Goal: Information Seeking & Learning: Learn about a topic

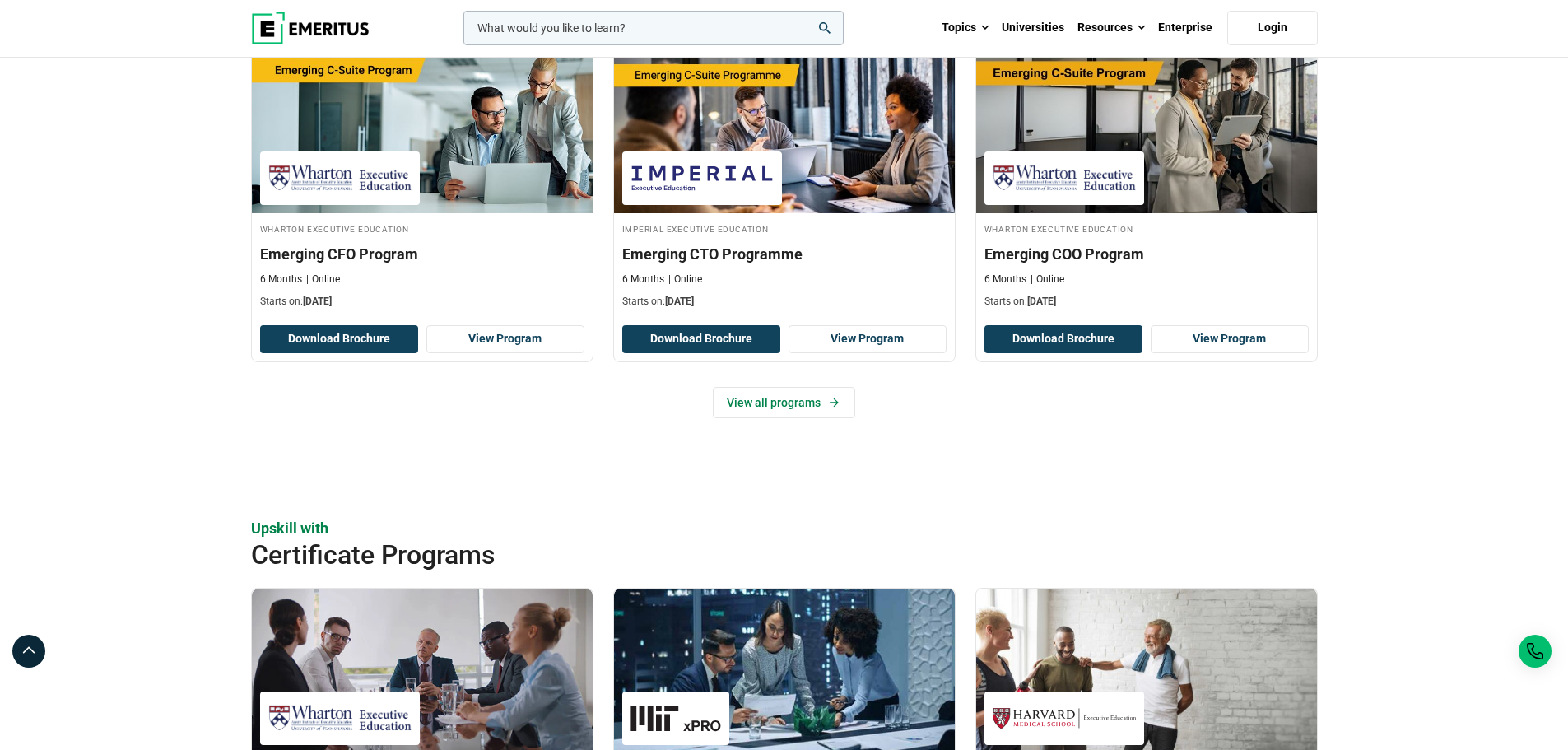
scroll to position [1236, 0]
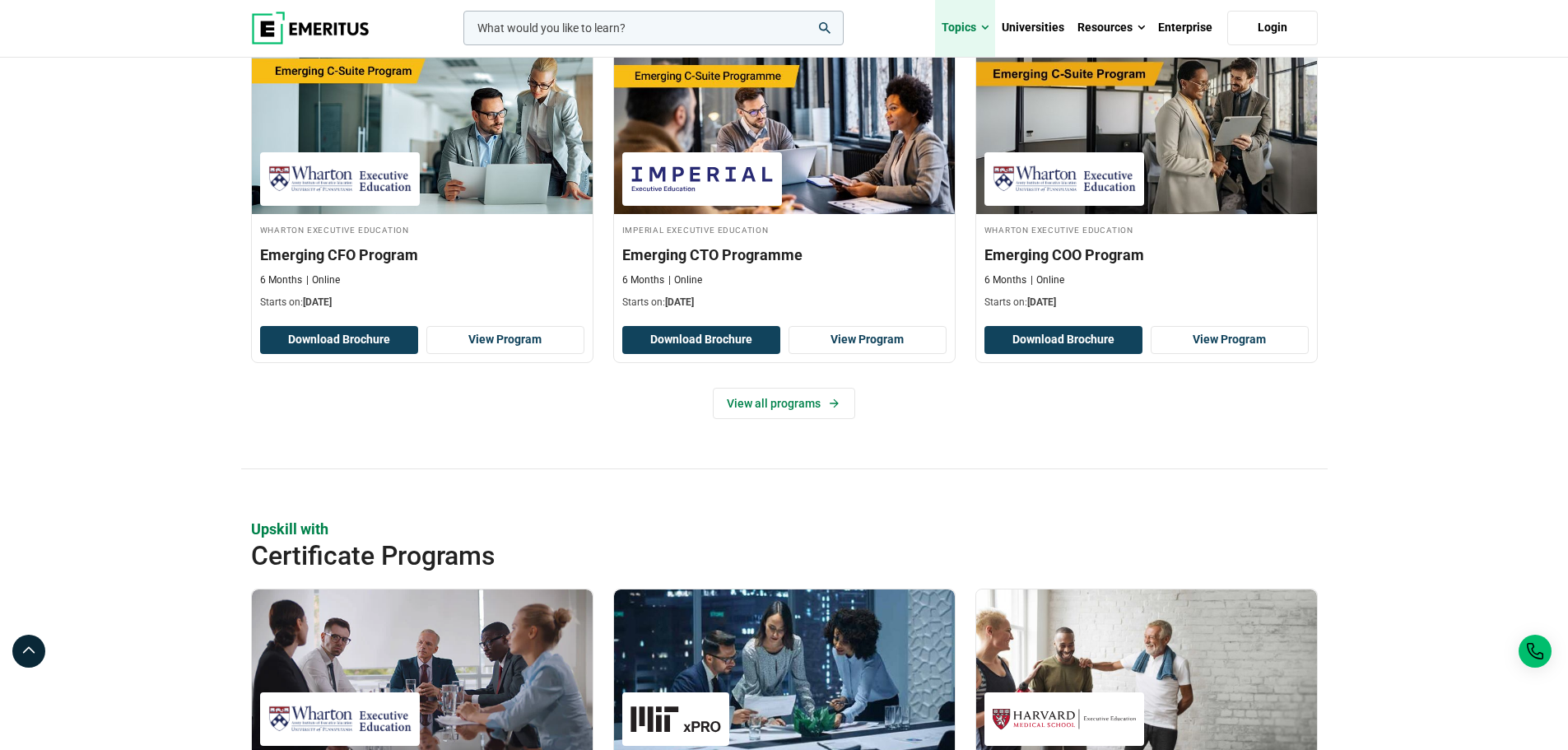
click at [984, 27] on span at bounding box center [985, 28] width 8 height 16
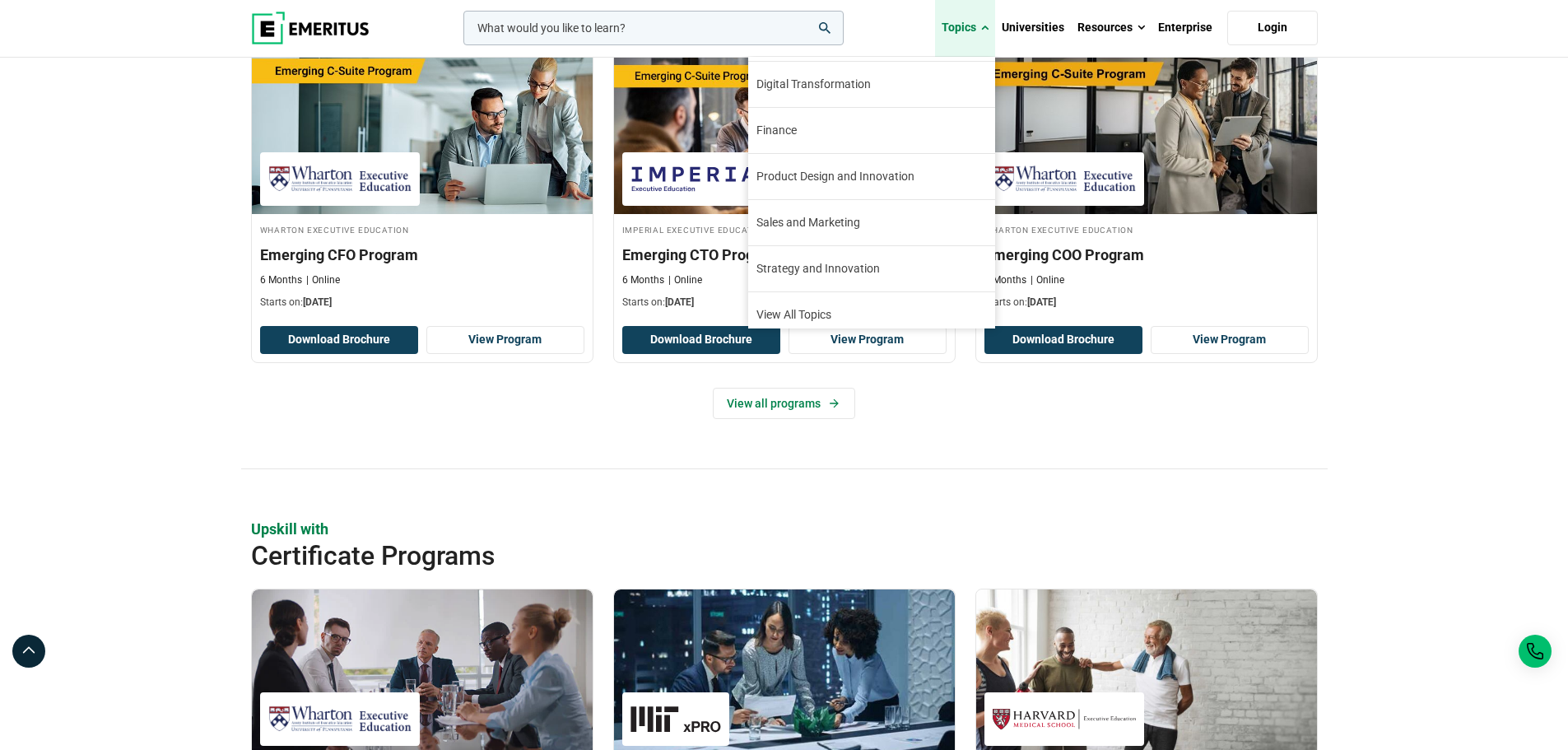
scroll to position [189, 0]
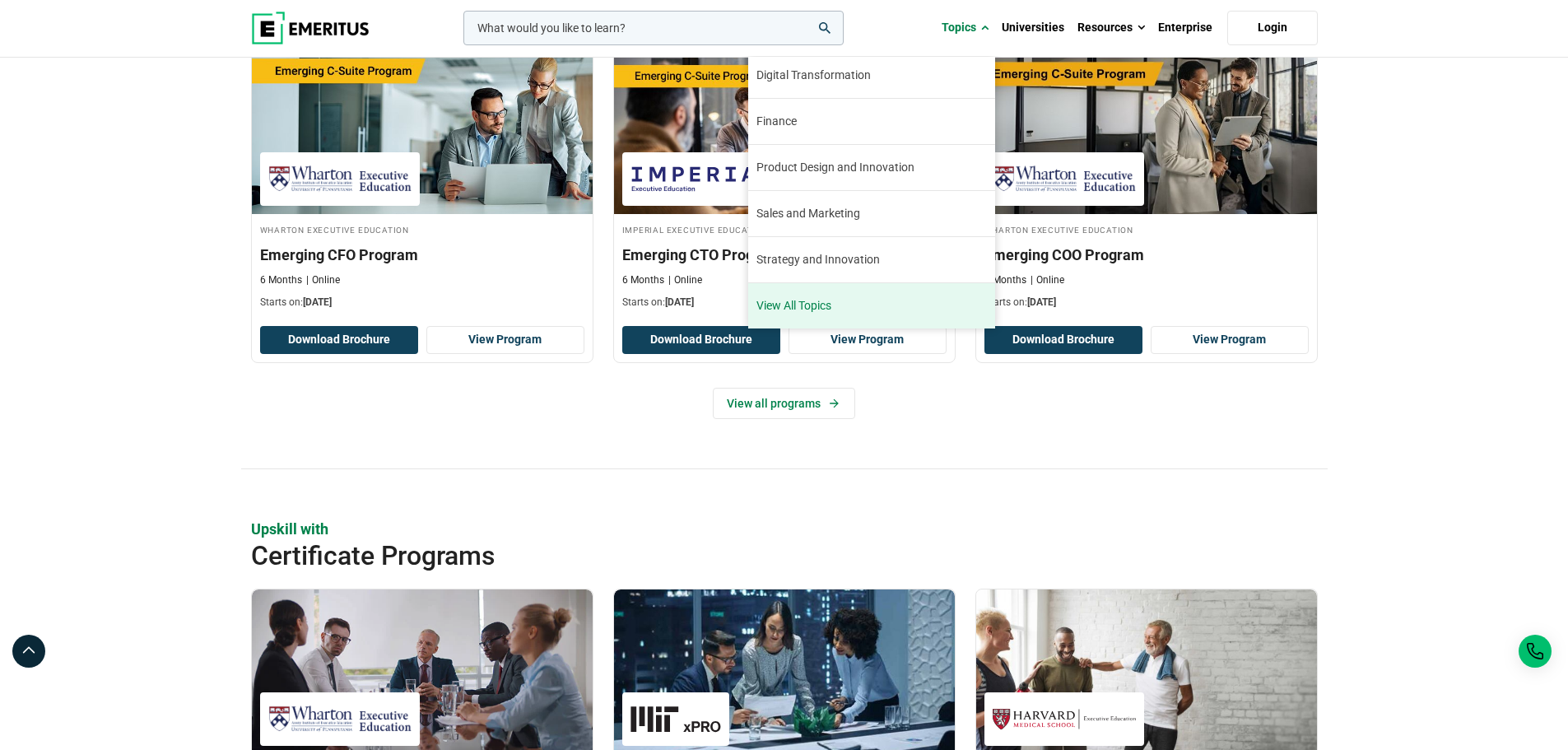
click at [818, 310] on link "View All Topics" at bounding box center [872, 306] width 247 height 45
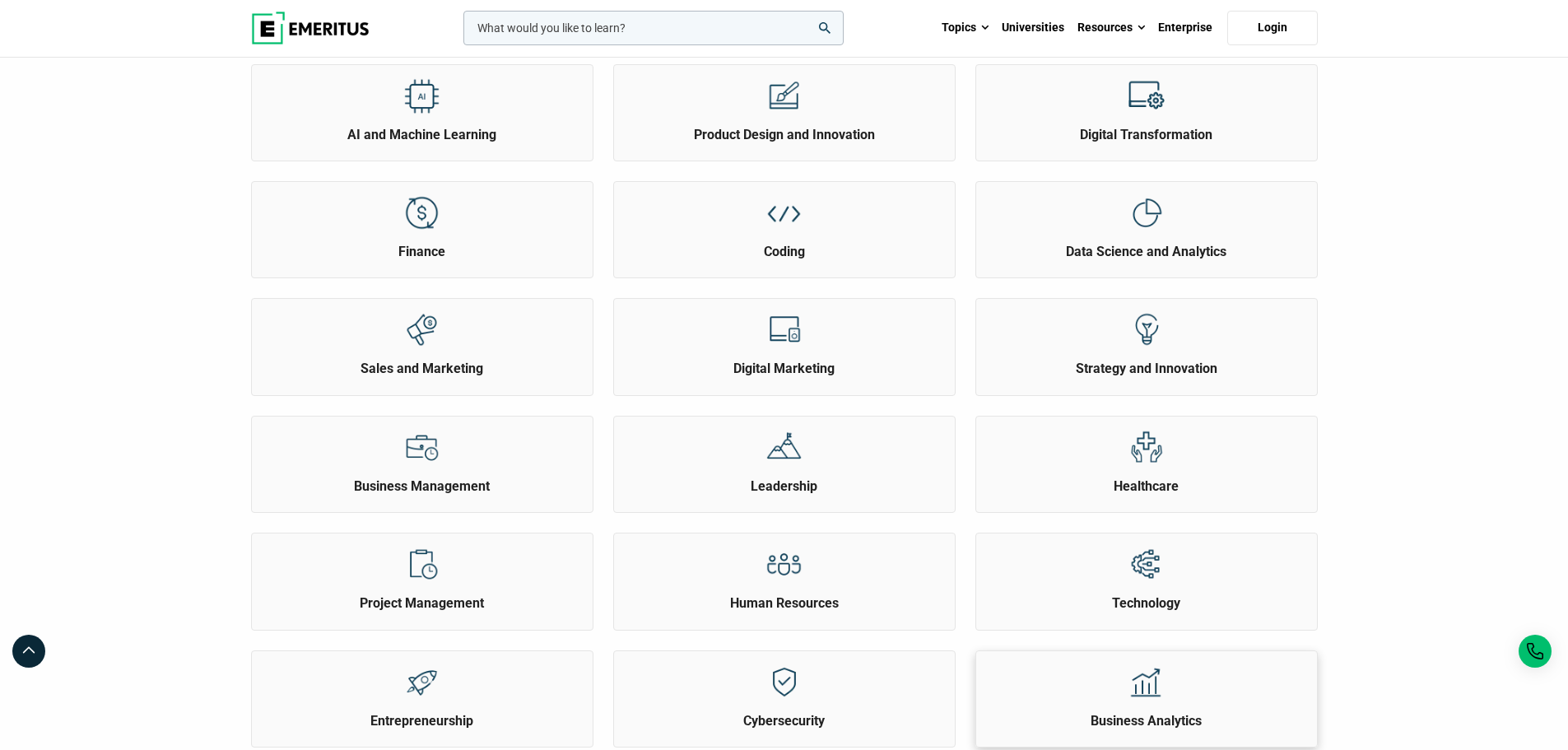
scroll to position [247, 0]
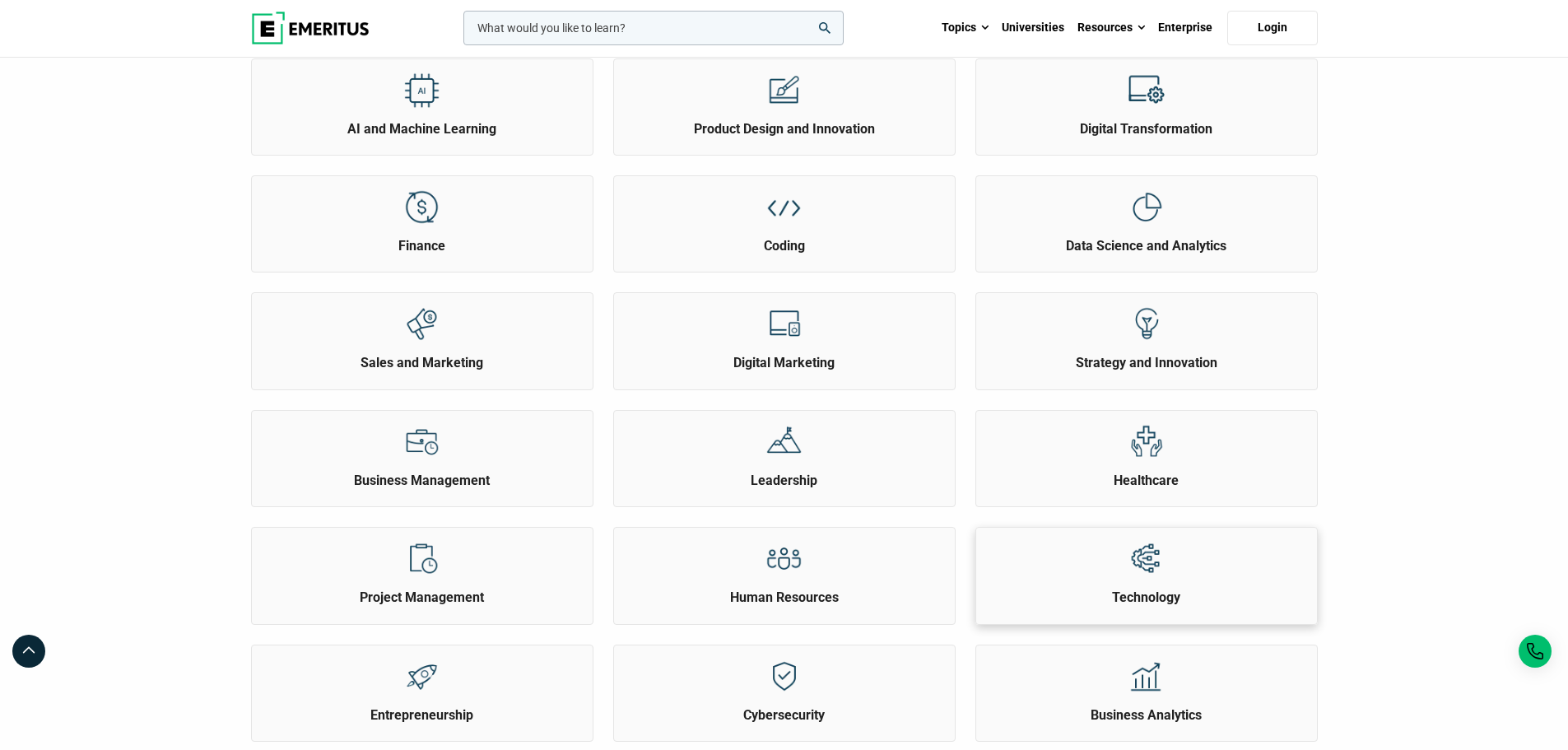
click at [1132, 604] on h2 "Technology" at bounding box center [1146, 598] width 332 height 18
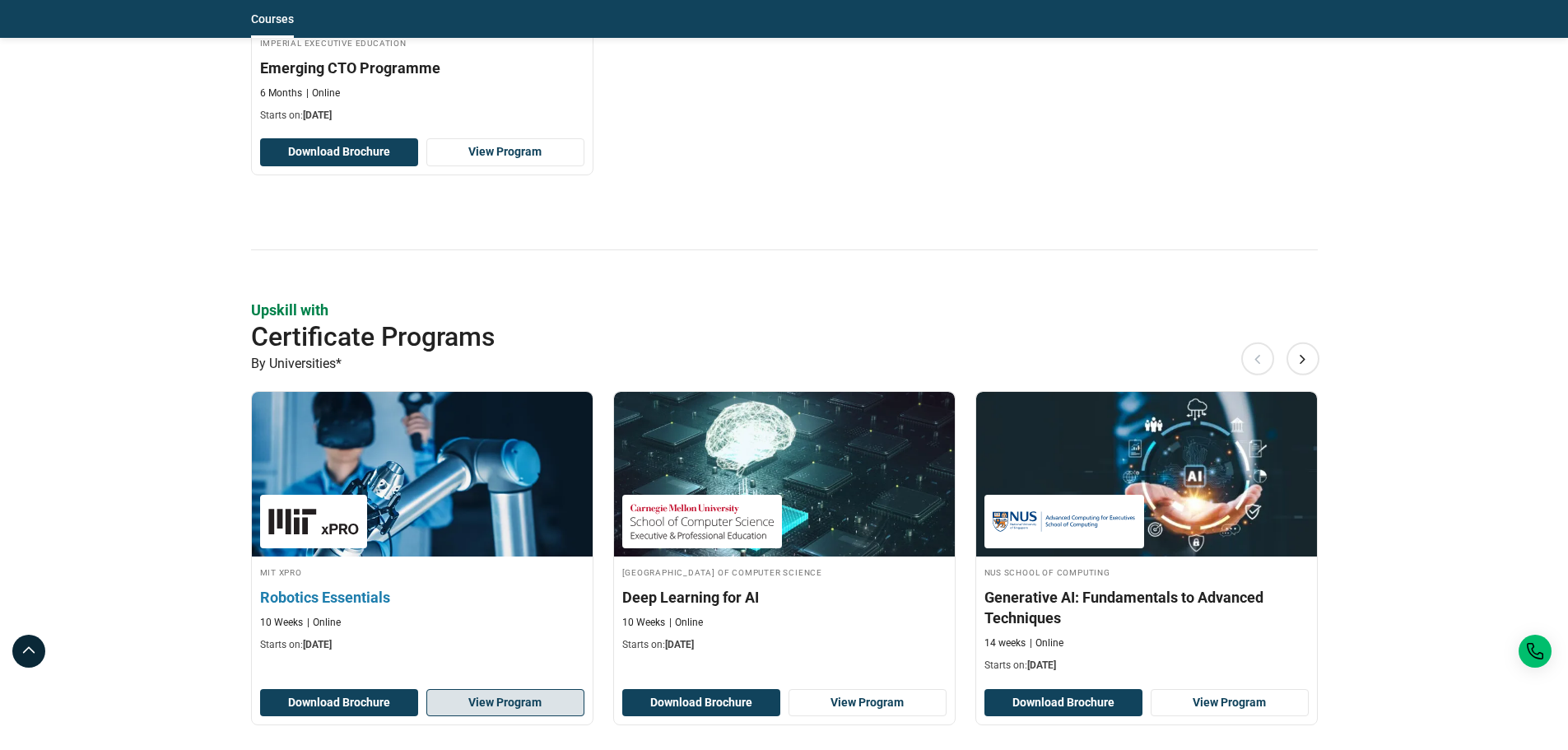
scroll to position [1318, 0]
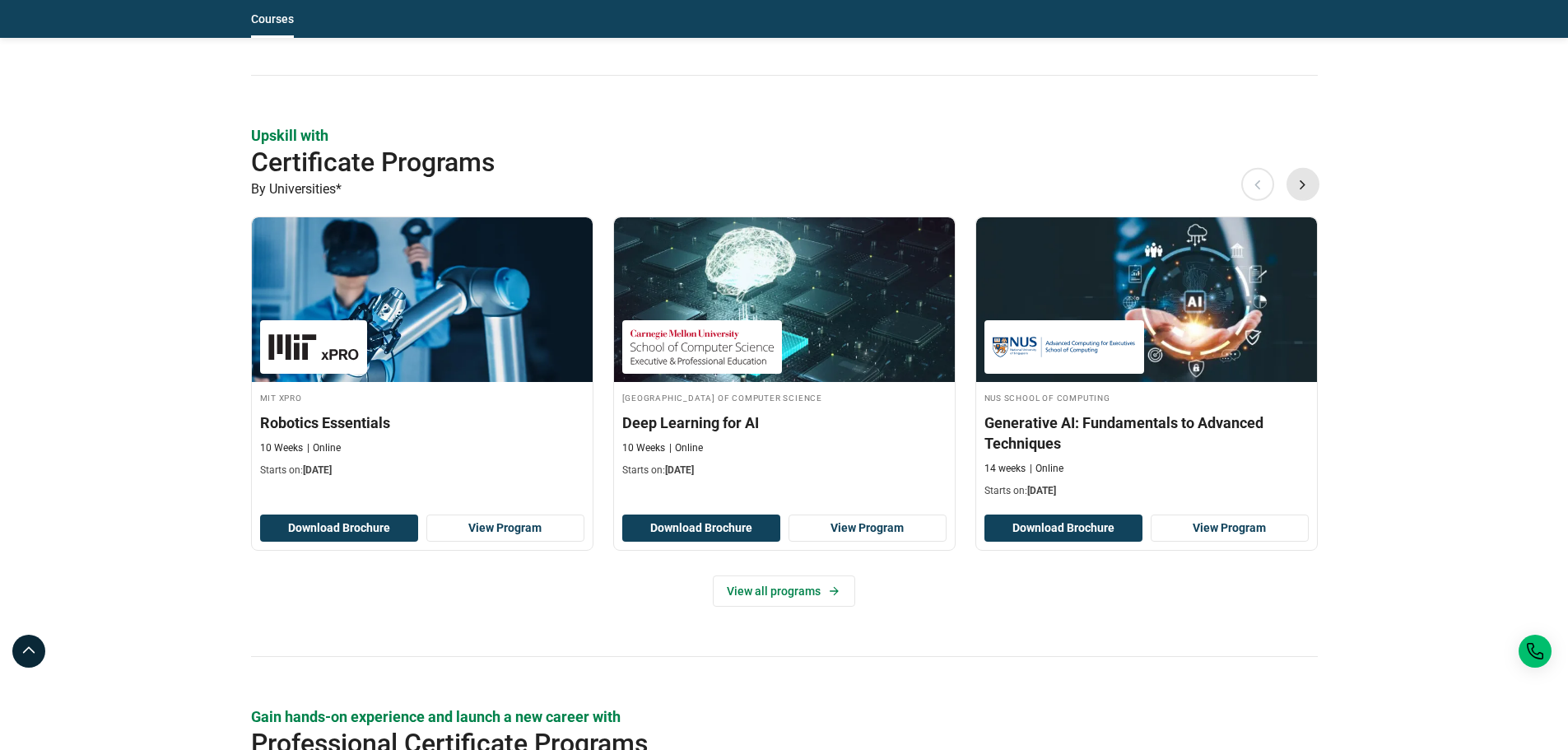
click at [1289, 168] on button "Next" at bounding box center [1303, 184] width 33 height 33
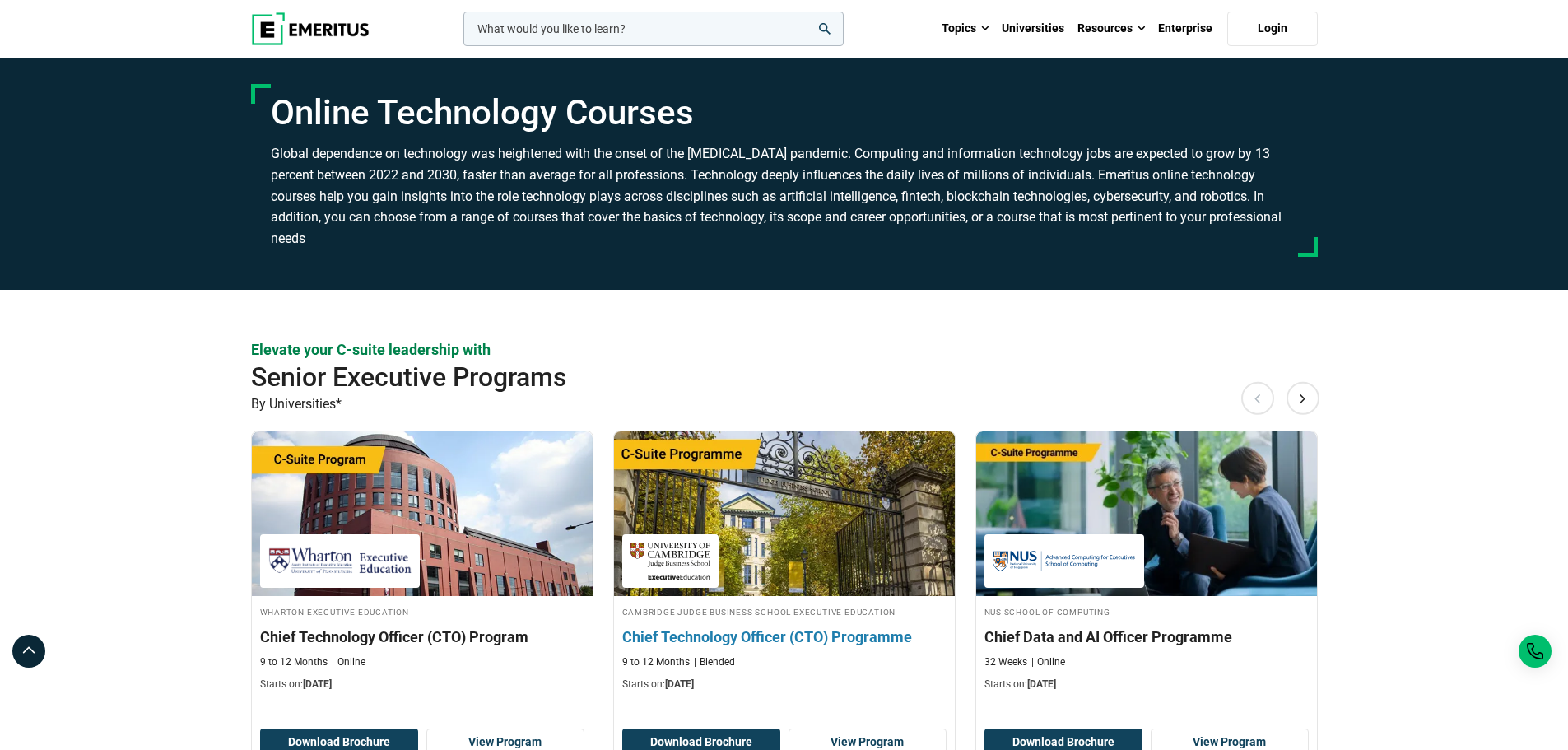
scroll to position [0, 0]
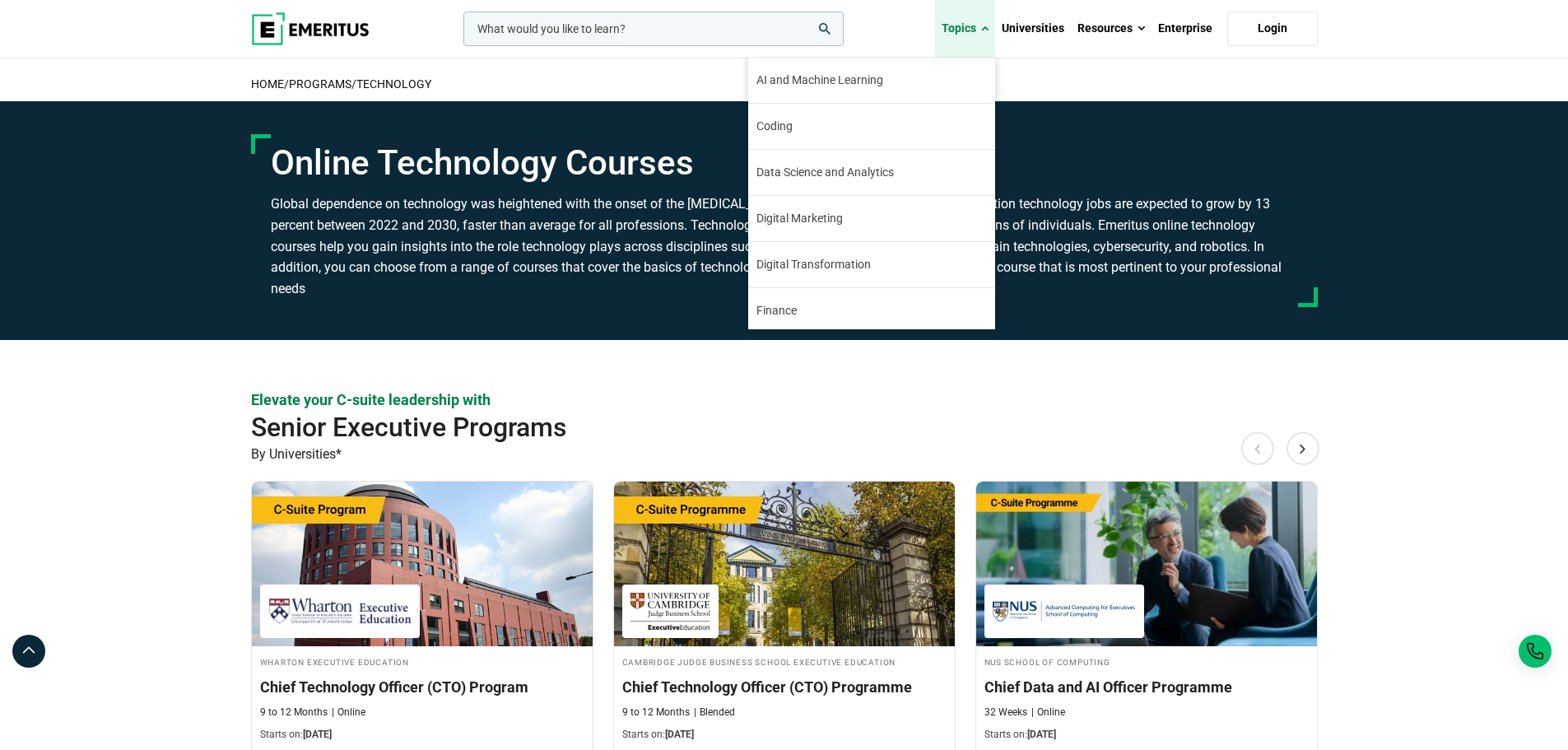
click at [984, 33] on span at bounding box center [985, 28] width 8 height 16
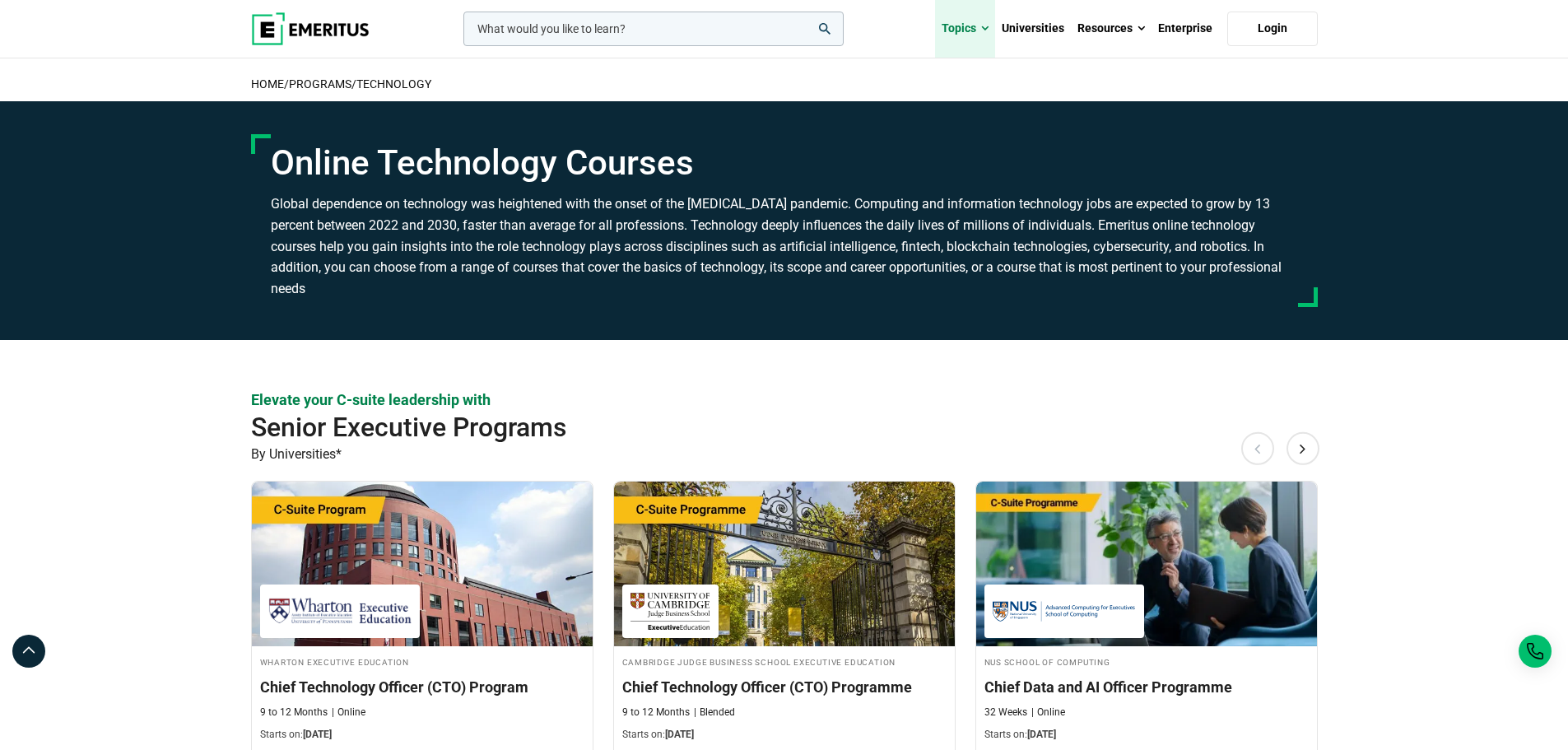
click at [984, 32] on span at bounding box center [985, 28] width 8 height 16
click at [976, 34] on link "Topics" at bounding box center [965, 29] width 60 height 57
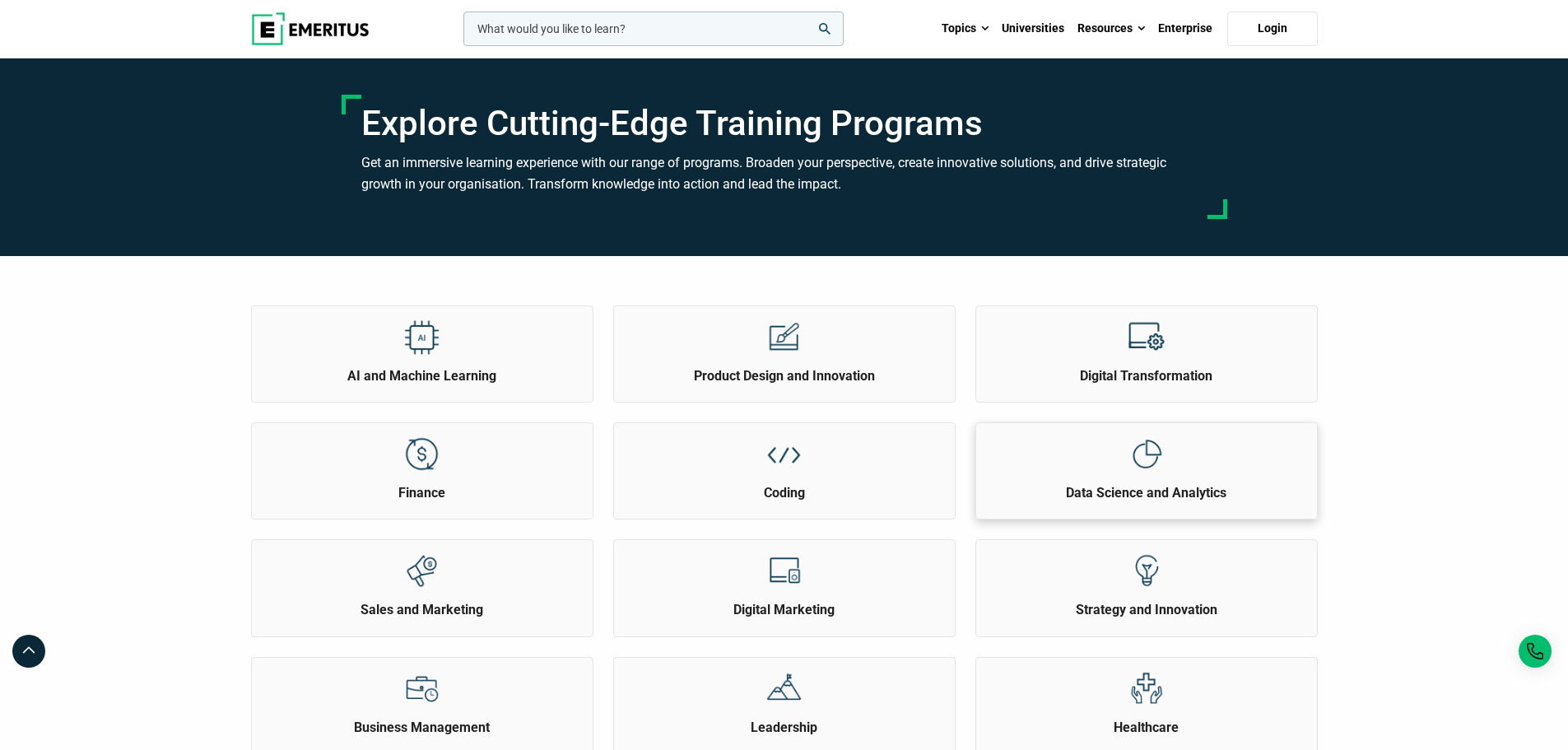
click at [1125, 486] on h2 "Data Science and Analytics" at bounding box center [1146, 493] width 332 height 18
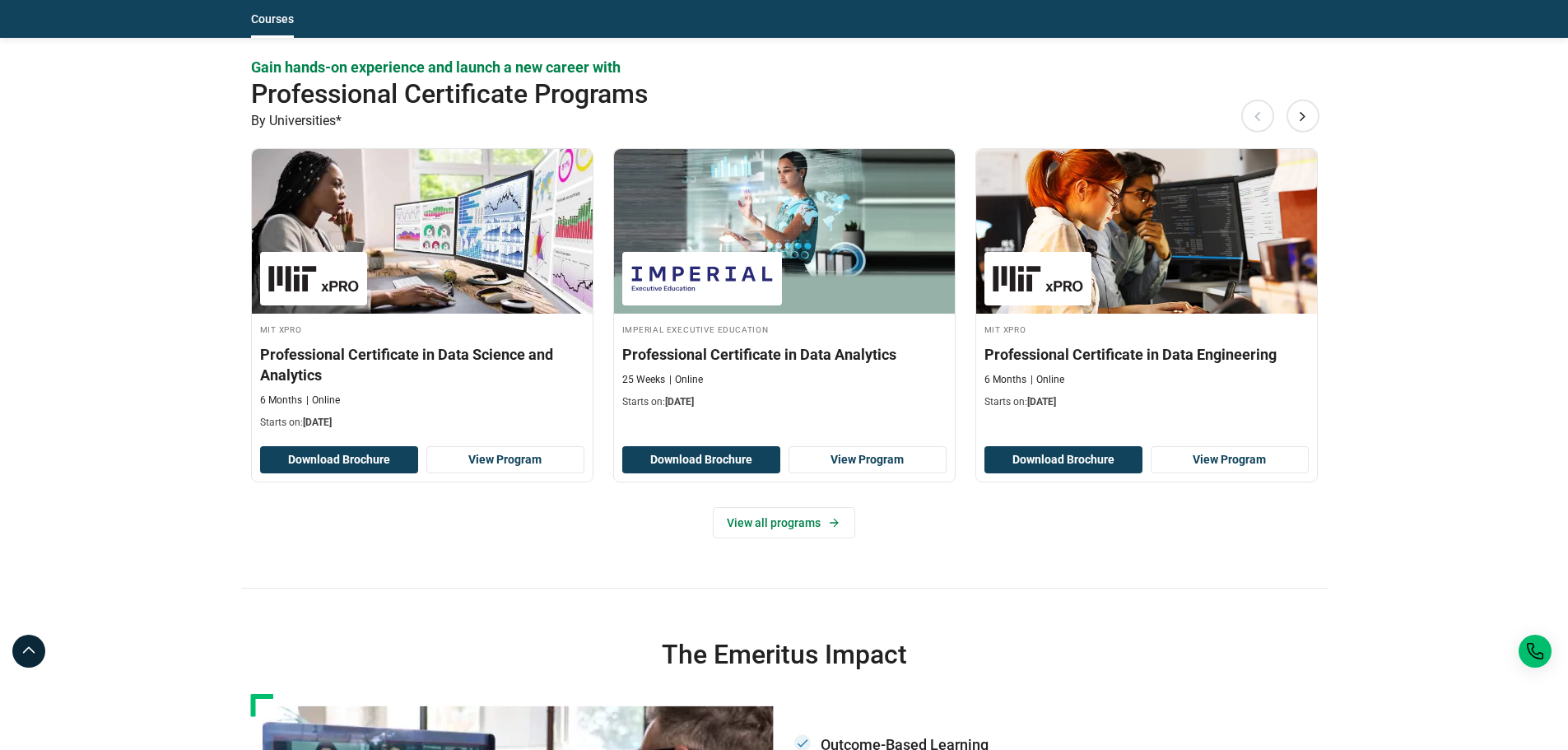
scroll to position [1895, 0]
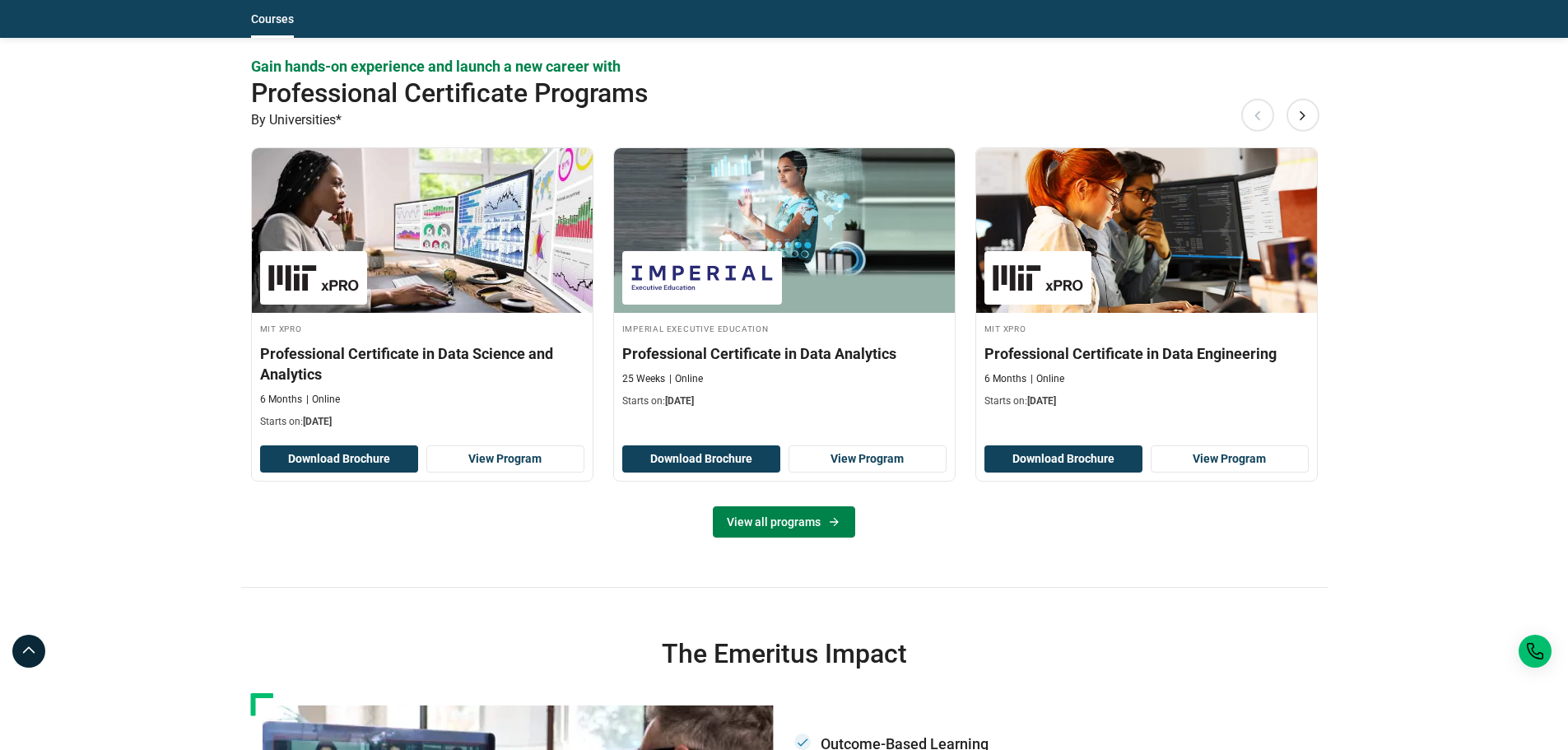
click at [833, 524] on icon at bounding box center [834, 522] width 14 height 13
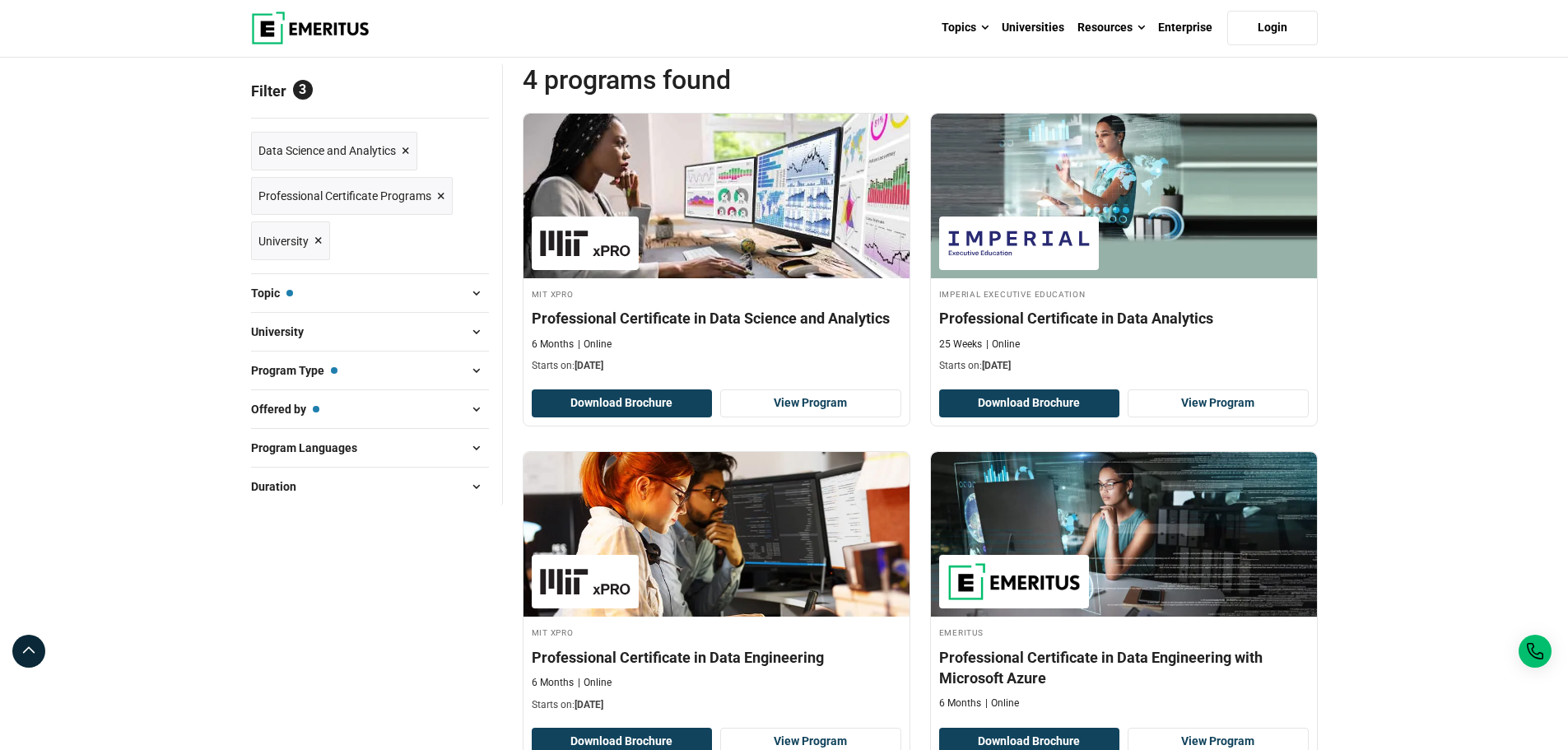
scroll to position [165, 0]
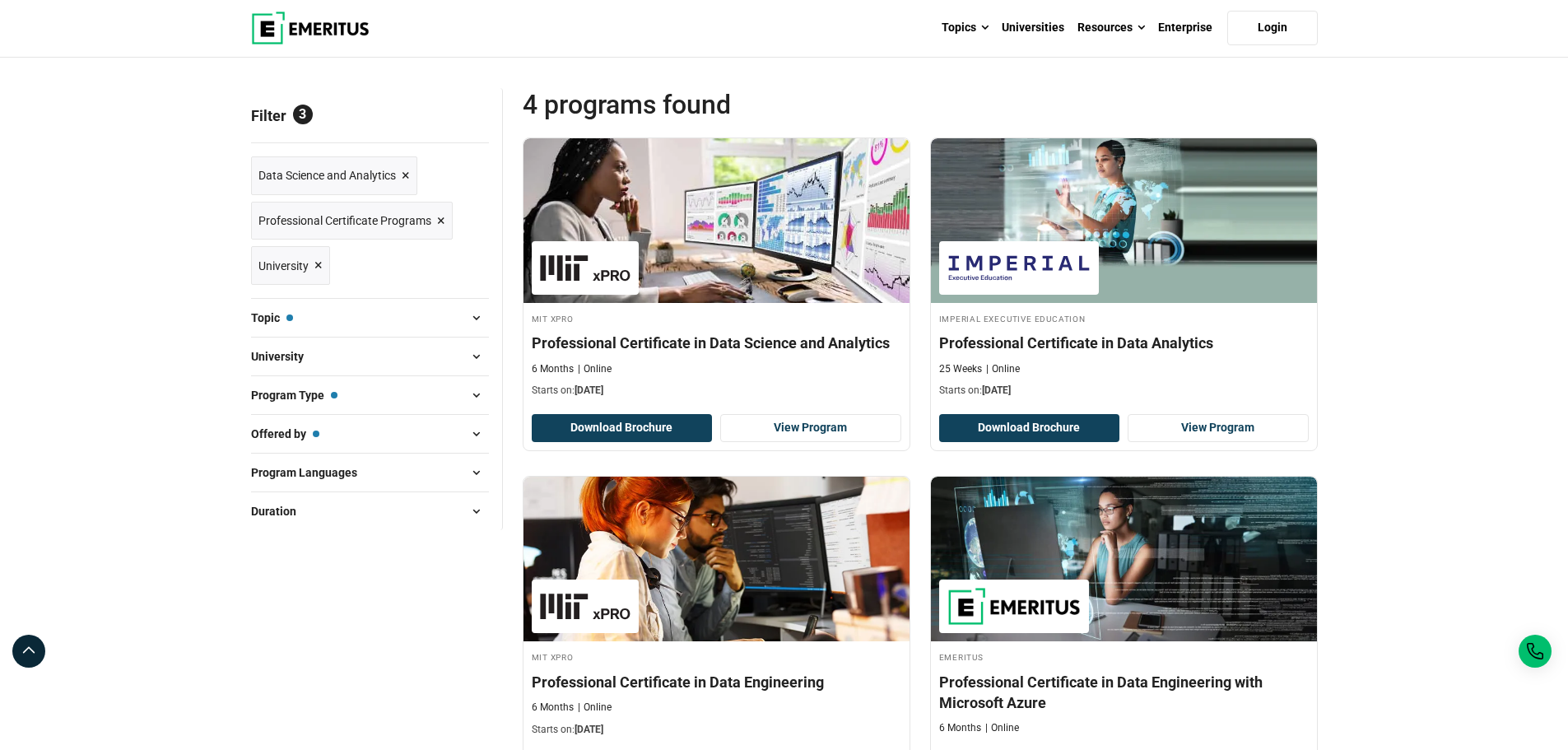
click at [439, 222] on span "×" at bounding box center [441, 220] width 9 height 24
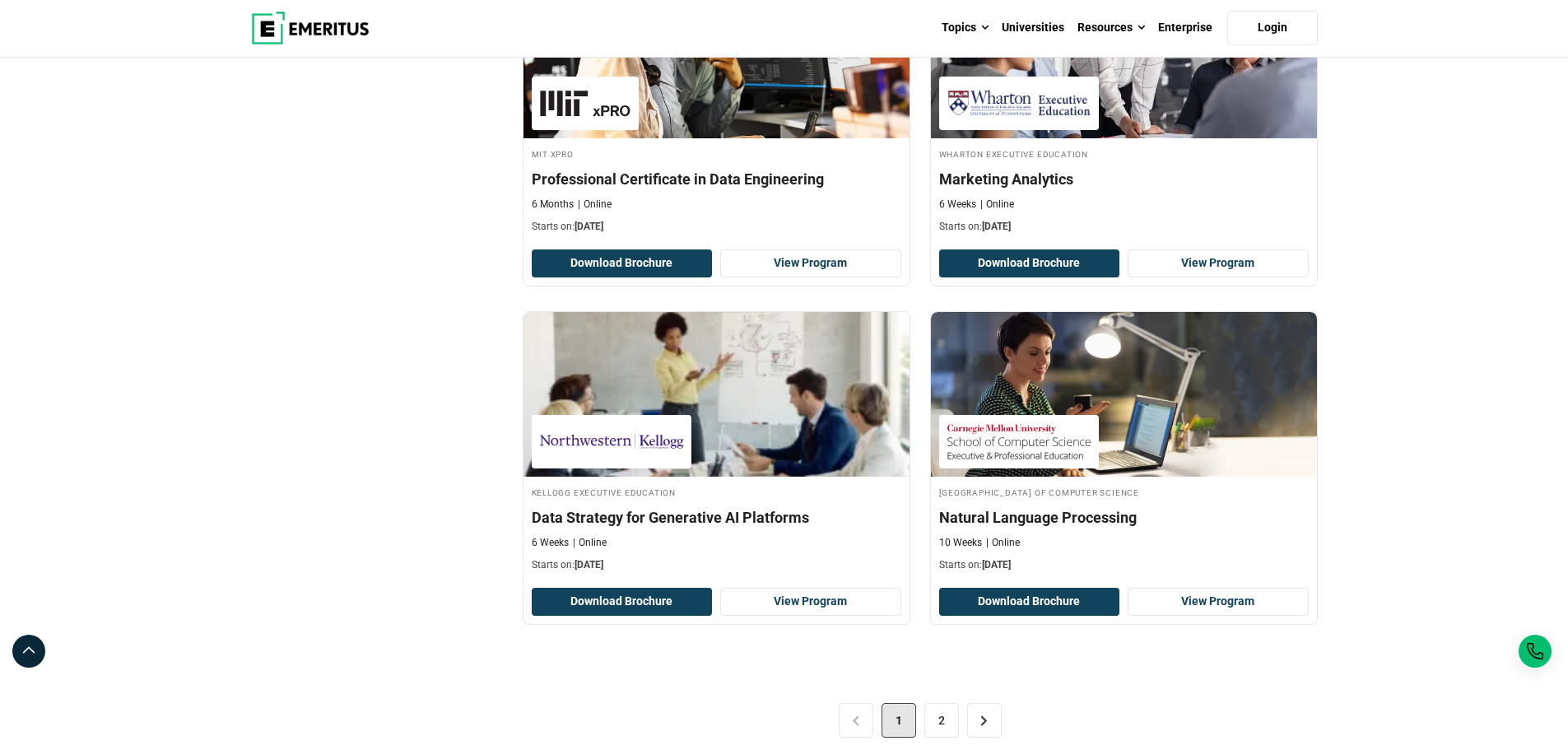
scroll to position [3130, 0]
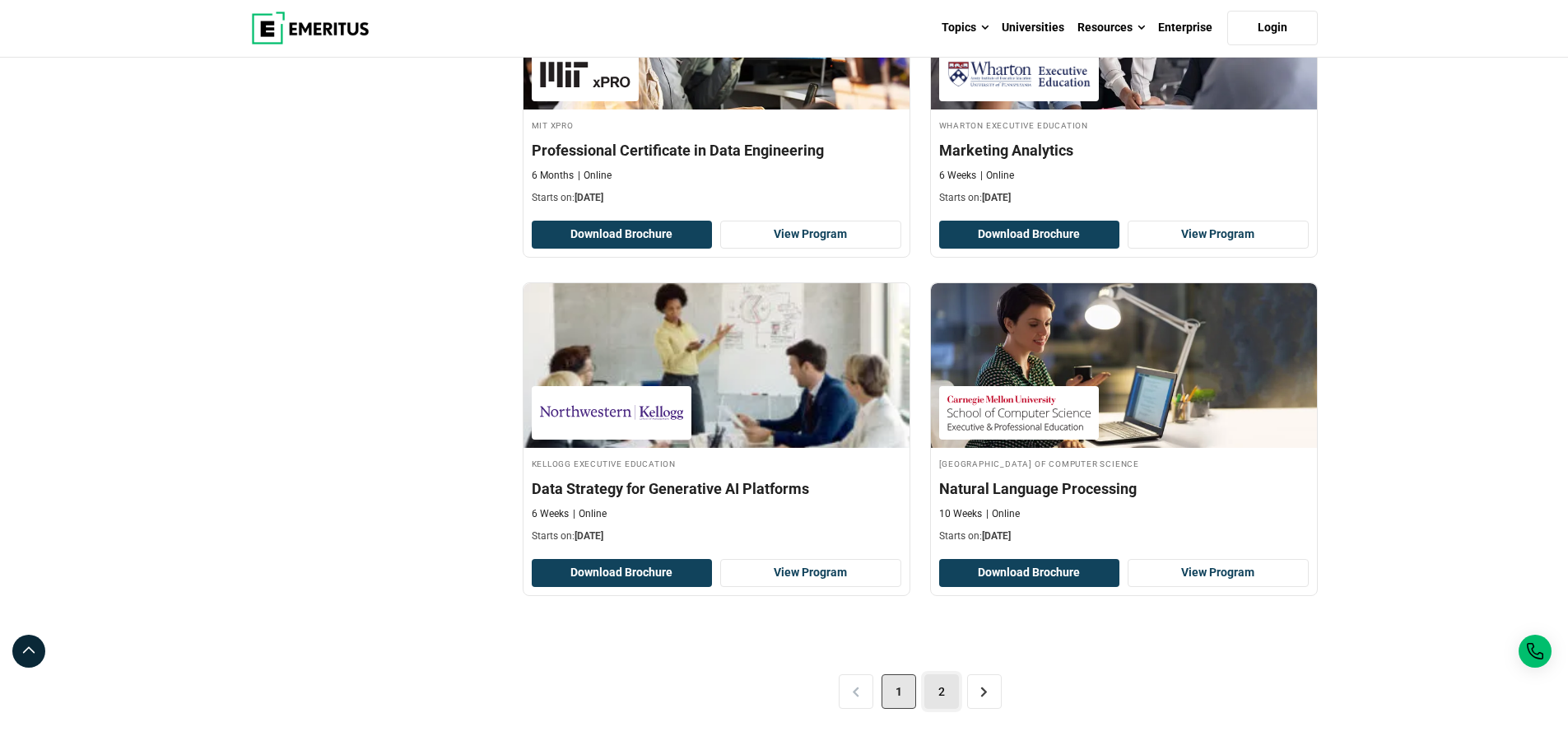
click at [941, 693] on link "2" at bounding box center [942, 692] width 34 height 34
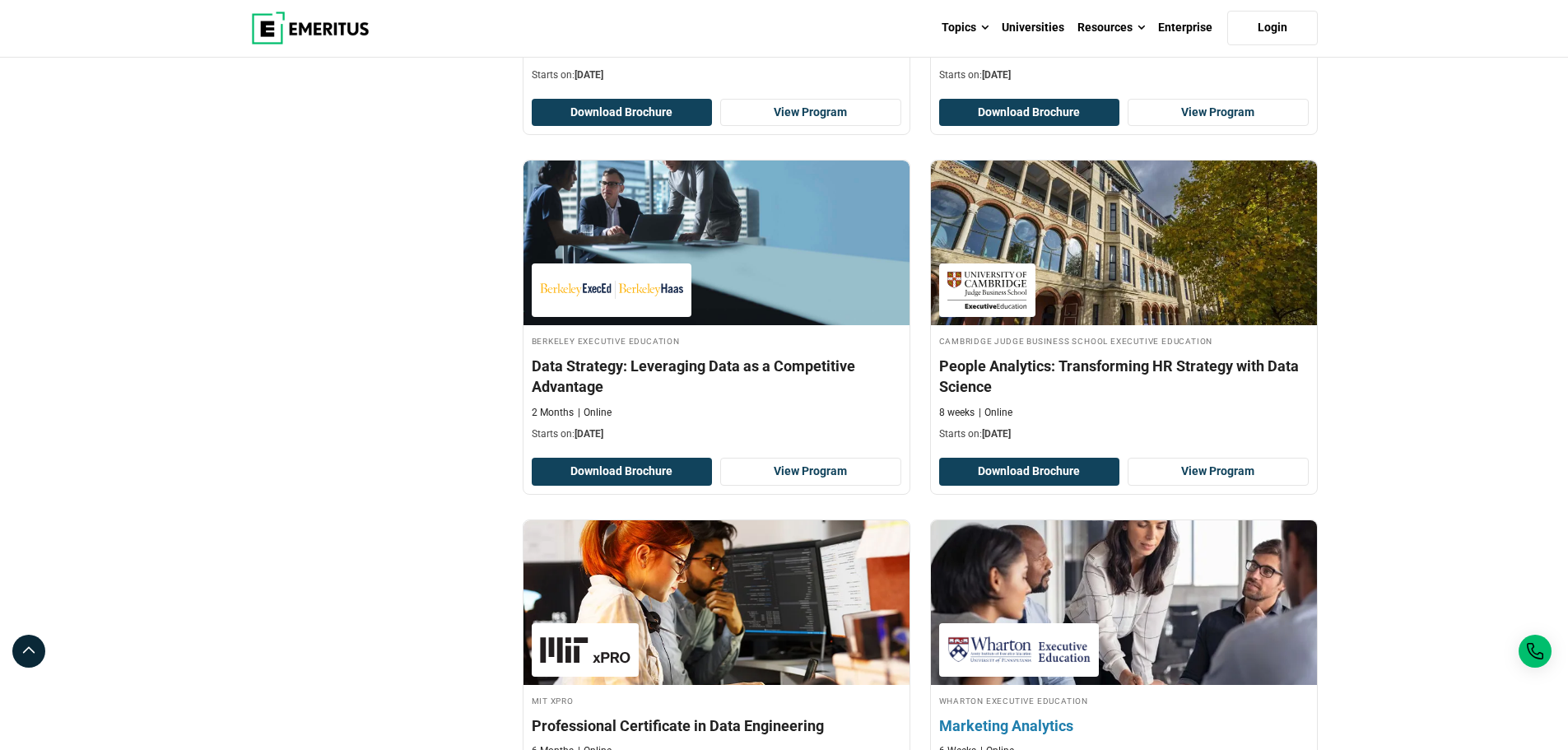
scroll to position [2554, 0]
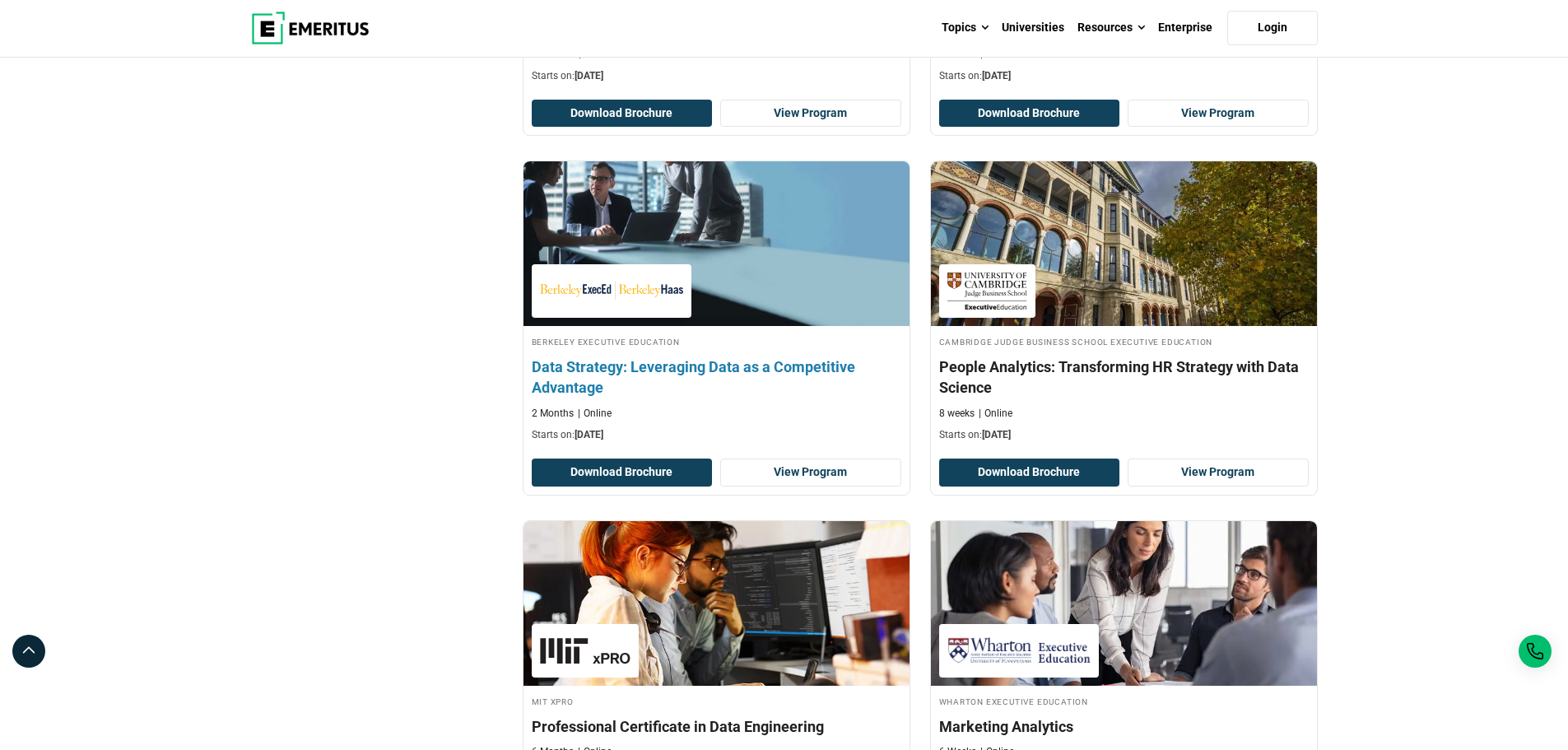
click at [762, 363] on h4 "Data Strategy: Leveraging Data as a Competitive Advantage" at bounding box center [717, 376] width 370 height 41
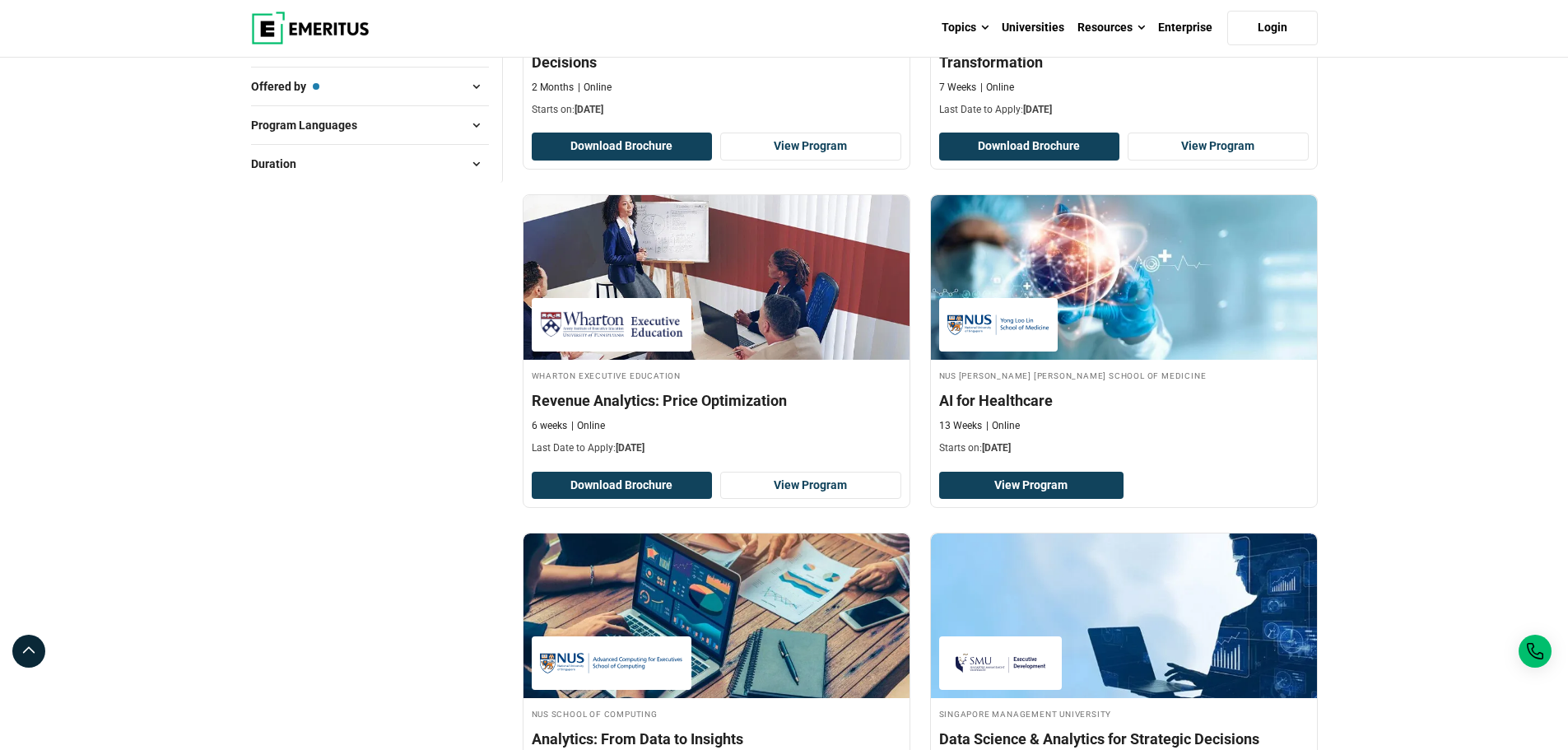
scroll to position [494, 0]
